Goal: Task Accomplishment & Management: Use online tool/utility

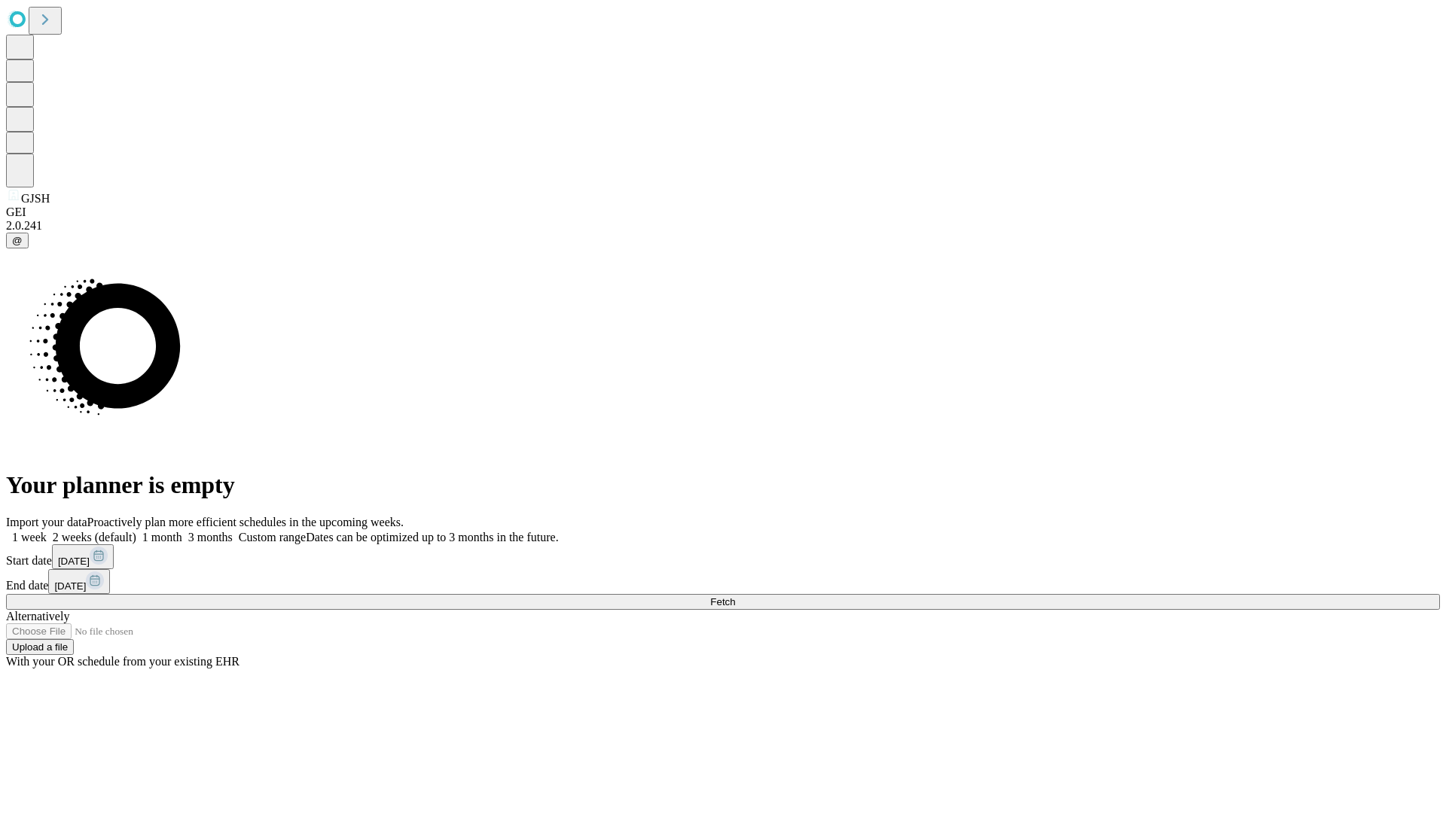
click at [735, 596] on span "Fetch" at bounding box center [722, 601] width 25 height 11
